Goal: Navigation & Orientation: Find specific page/section

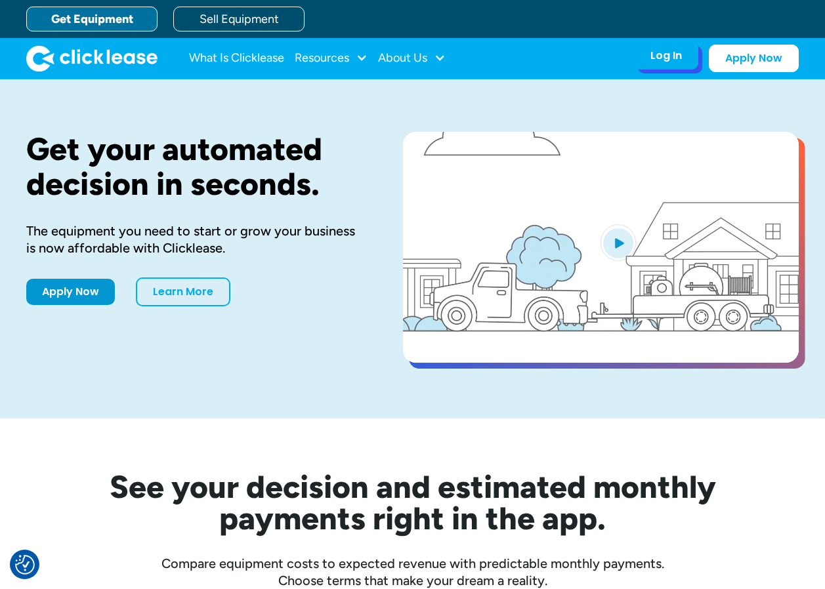
click at [643, 67] on div "Log In Account login I use Clicklease to get my equipment Partner Portal I offe…" at bounding box center [666, 56] width 64 height 28
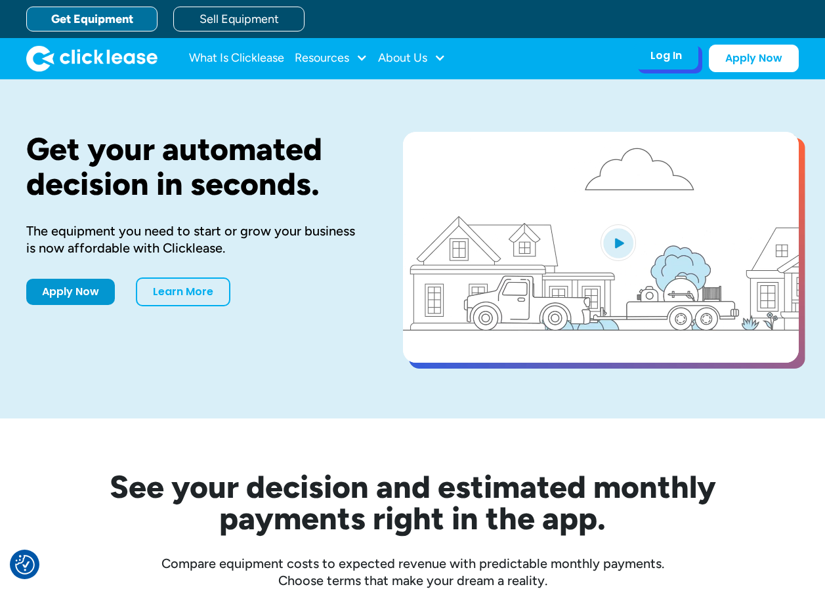
click at [684, 56] on div "Log In Account login I use Clicklease to get my equipment Partner Portal I offe…" at bounding box center [666, 56] width 64 height 28
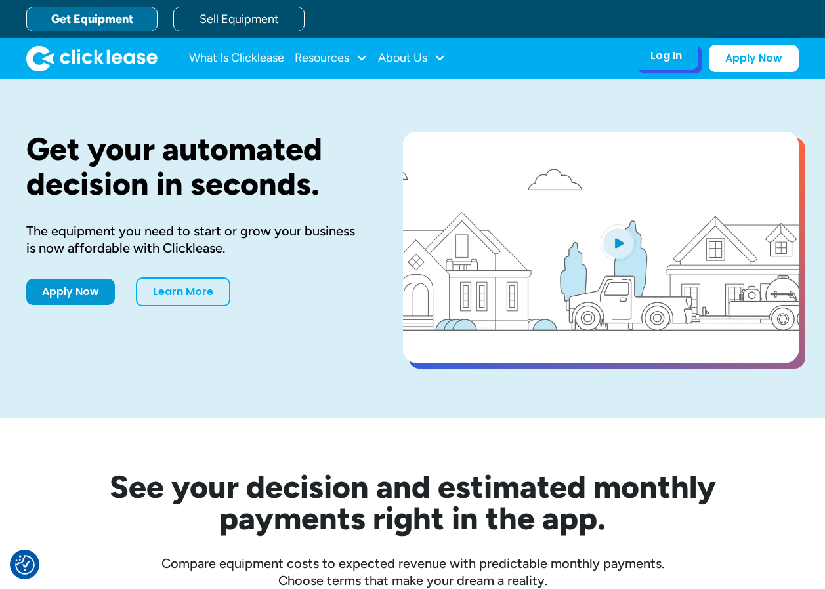
click at [668, 65] on div "Log In Account login I use Clicklease to get my equipment Partner Portal I offe…" at bounding box center [666, 56] width 64 height 28
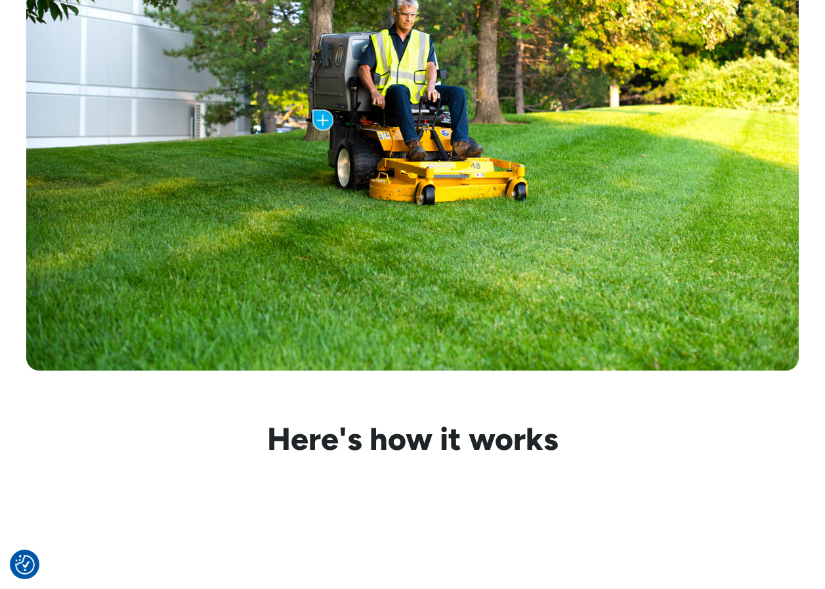
scroll to position [788, 0]
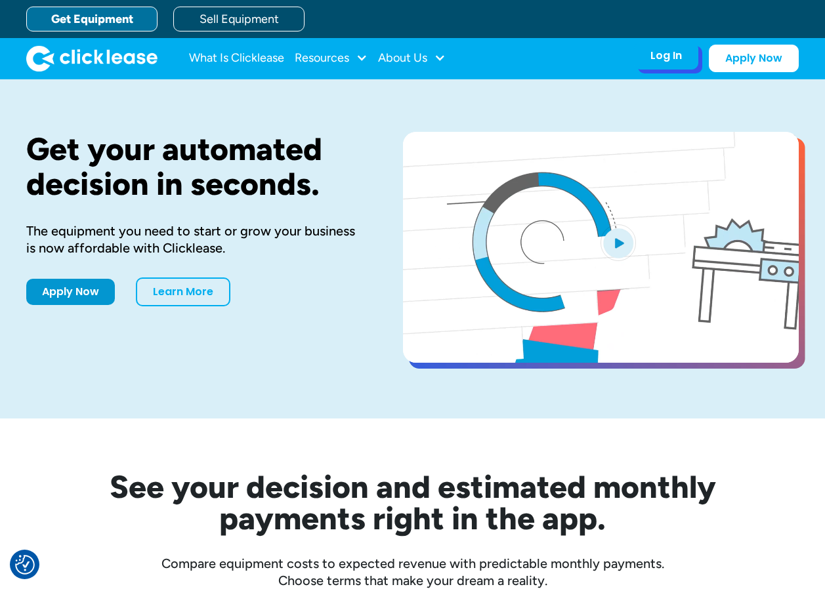
click at [668, 55] on div "Log In" at bounding box center [666, 55] width 32 height 13
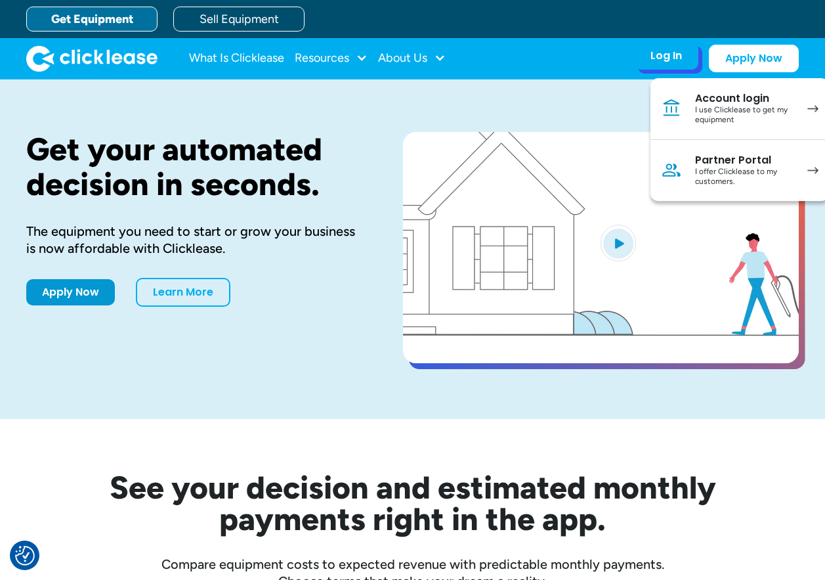
click at [733, 93] on div "Account login" at bounding box center [744, 98] width 99 height 13
